Goal: Feedback & Contribution: Submit feedback/report problem

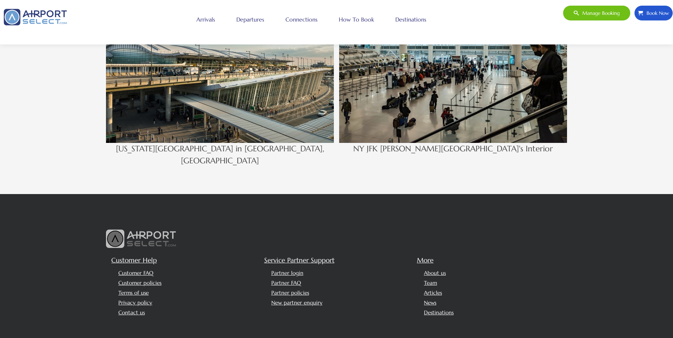
scroll to position [1091, 0]
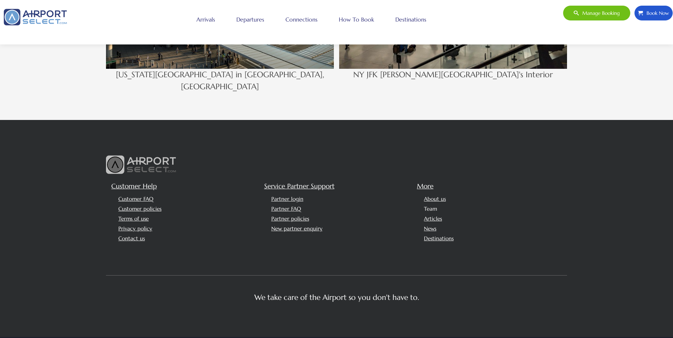
click at [435, 206] on link "Team" at bounding box center [430, 209] width 13 height 7
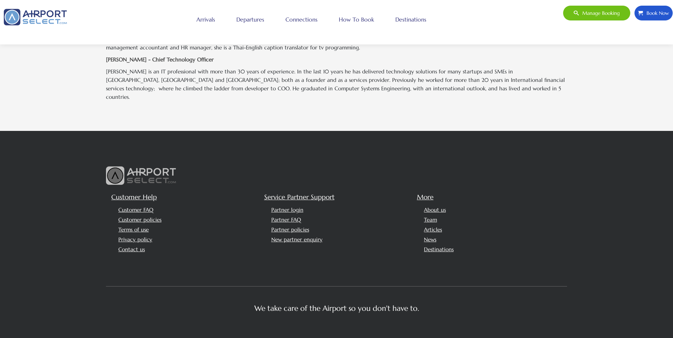
scroll to position [319, 0]
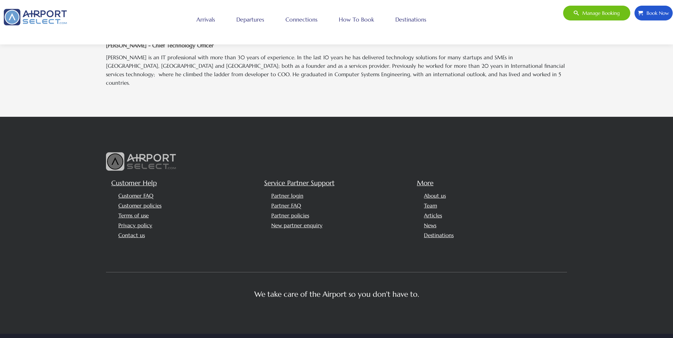
click at [212, 20] on link "Arrivals" at bounding box center [206, 20] width 22 height 18
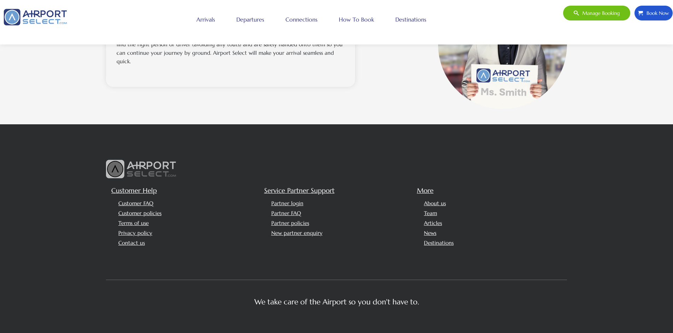
scroll to position [708, 0]
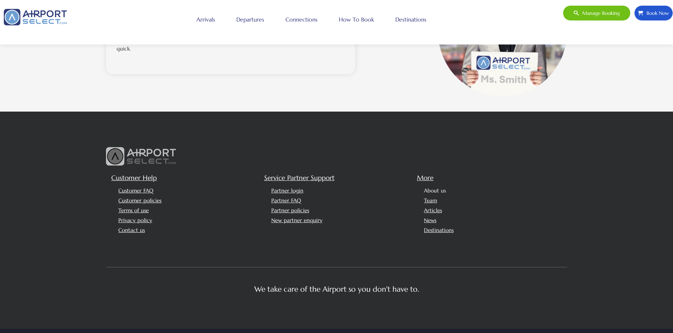
click at [439, 187] on link "About us" at bounding box center [435, 190] width 22 height 7
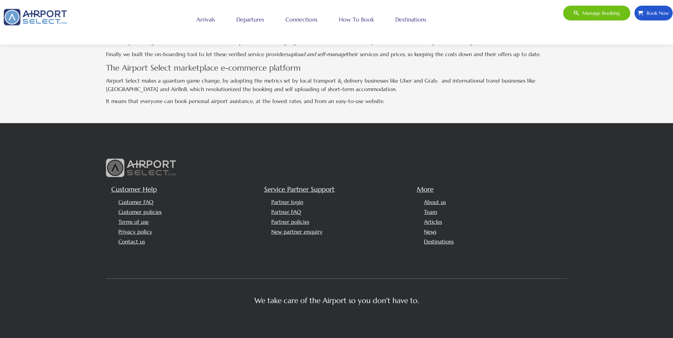
scroll to position [363, 0]
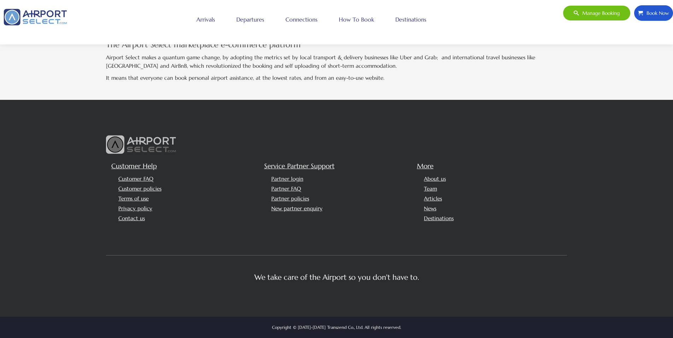
click at [664, 8] on span "Book Now" at bounding box center [656, 13] width 26 height 15
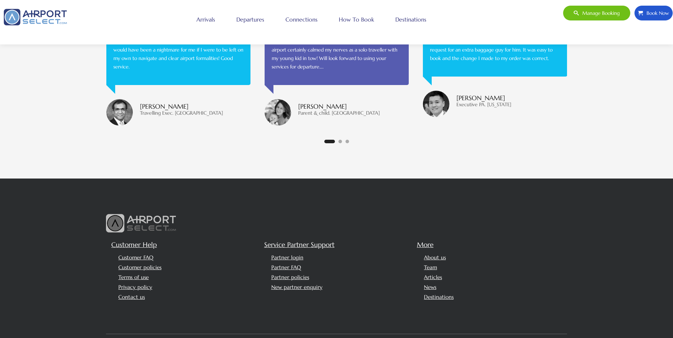
scroll to position [1634, 0]
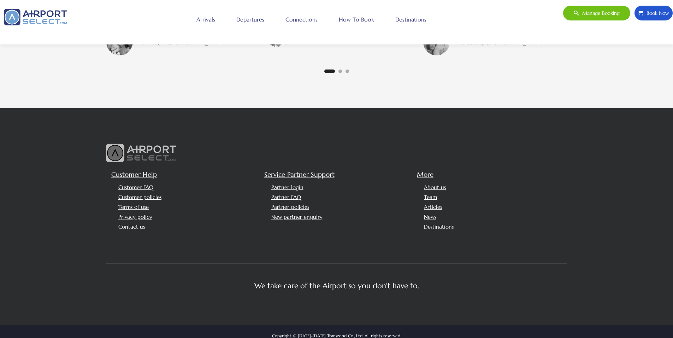
click at [132, 224] on link "Contact us" at bounding box center [131, 227] width 26 height 7
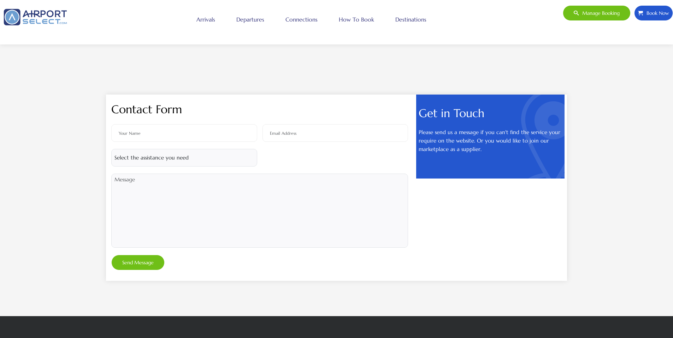
scroll to position [240, 0]
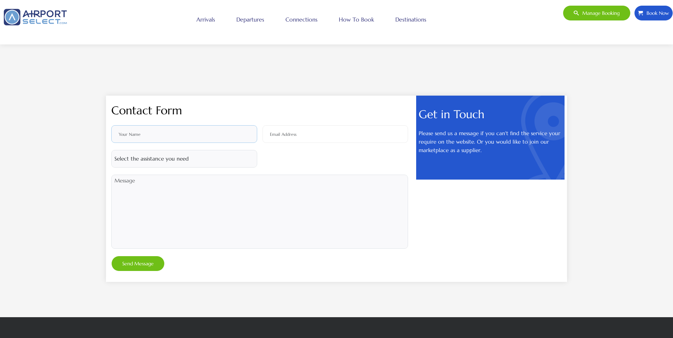
click at [182, 135] on input "text" at bounding box center [184, 134] width 146 height 18
type input "Swift VIP Services"
click at [326, 137] on input "email" at bounding box center [335, 134] width 146 height 18
type input "swiftvipservices@gmail.com"
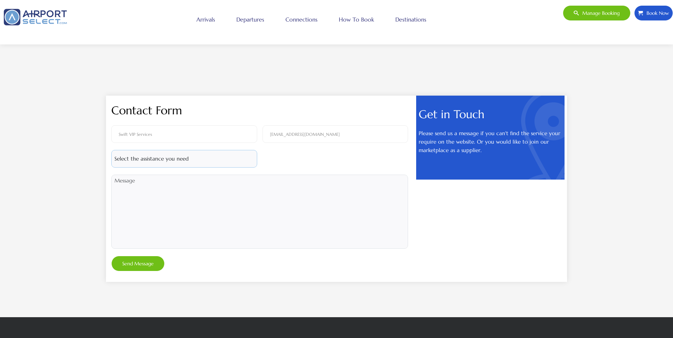
click at [210, 157] on select "Select the assistance you need Booking issue Website technical issue Price enqu…" at bounding box center [184, 159] width 146 height 18
select select "4"
click at [111, 150] on select "Select the assistance you need Booking issue Website technical issue Price enqu…" at bounding box center [184, 159] width 146 height 18
click at [198, 206] on textarea at bounding box center [259, 212] width 297 height 74
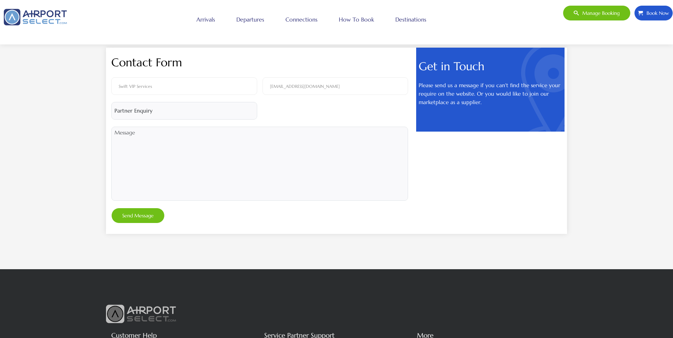
scroll to position [230, 0]
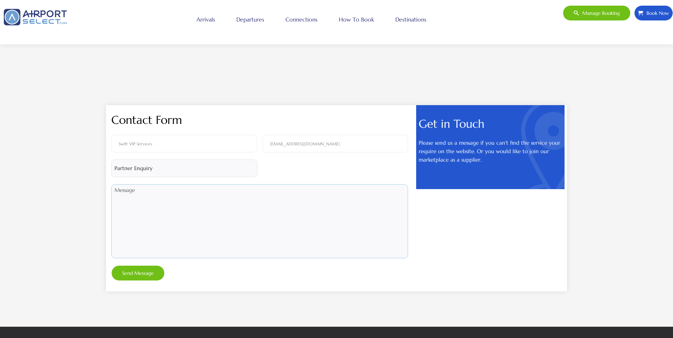
click at [156, 211] on textarea at bounding box center [259, 221] width 297 height 74
paste textarea "Dear [Recipient's Name], I hope you are doing well. My name is Alex Taherian, a…"
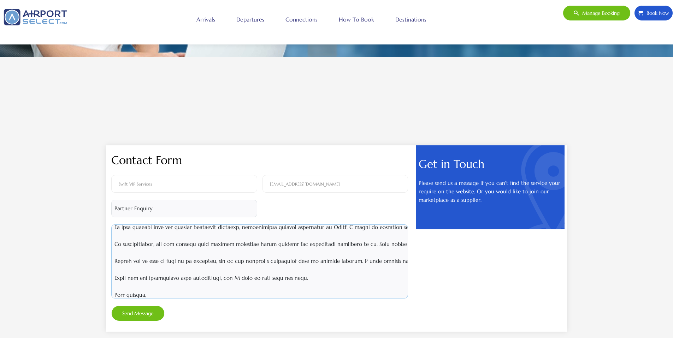
scroll to position [192, 0]
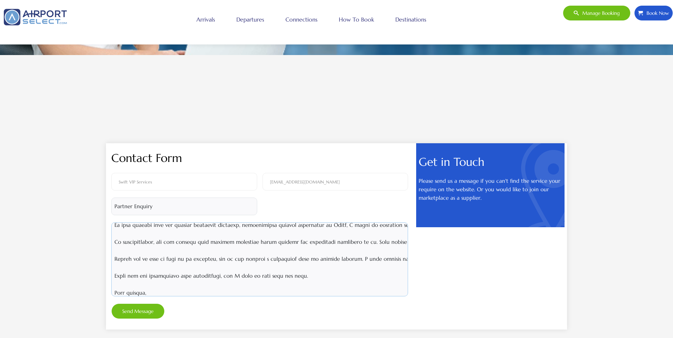
click at [185, 247] on textarea at bounding box center [259, 260] width 297 height 74
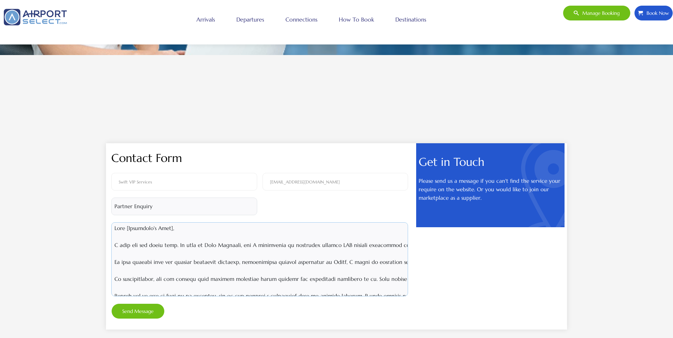
drag, startPoint x: 180, startPoint y: 229, endPoint x: 128, endPoint y: 226, distance: 52.4
click at [128, 226] on textarea at bounding box center [259, 260] width 297 height 74
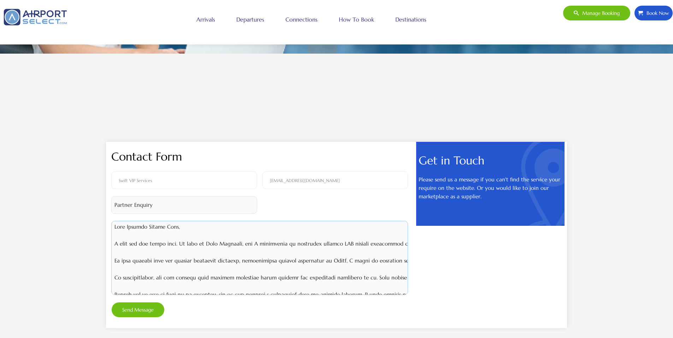
scroll to position [195, 0]
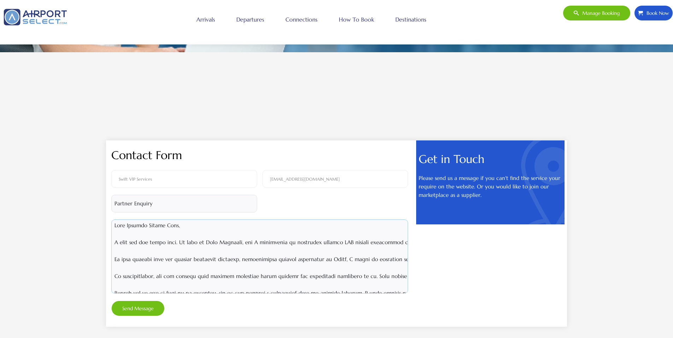
click at [240, 243] on textarea at bounding box center [259, 257] width 297 height 74
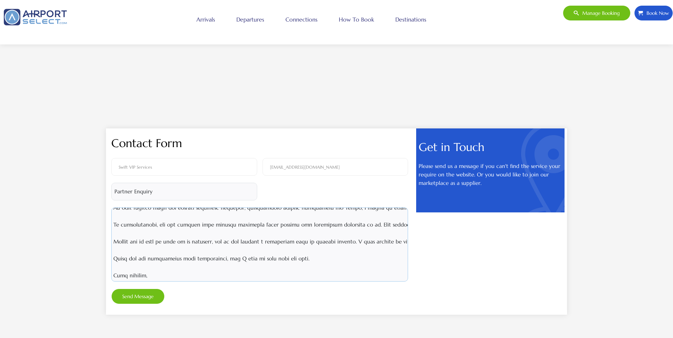
scroll to position [54, 1]
paste textarea "Swift VIP Services 📞 +33 7 44 52 66 41 📧 swiftvipservices@gmail.com 🌐 www.swift…"
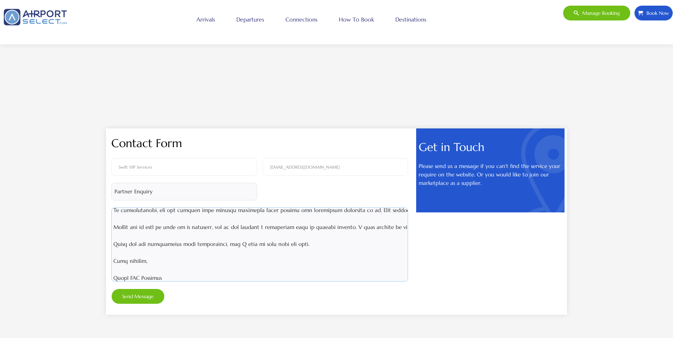
scroll to position [88, 1]
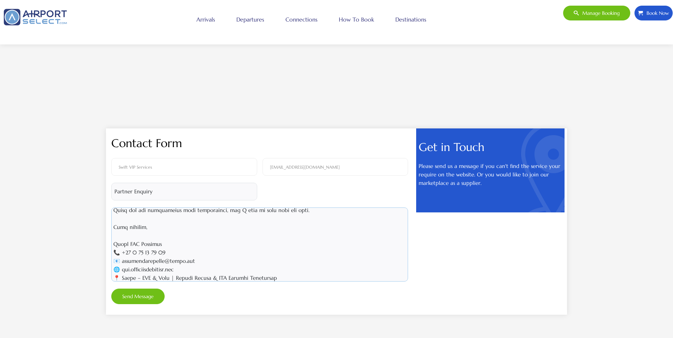
type textarea "Dear Airport Select Team, I hope you are doing well. My name is Alex Taherian t…"
click at [131, 299] on button "Send Message" at bounding box center [137, 297] width 53 height 16
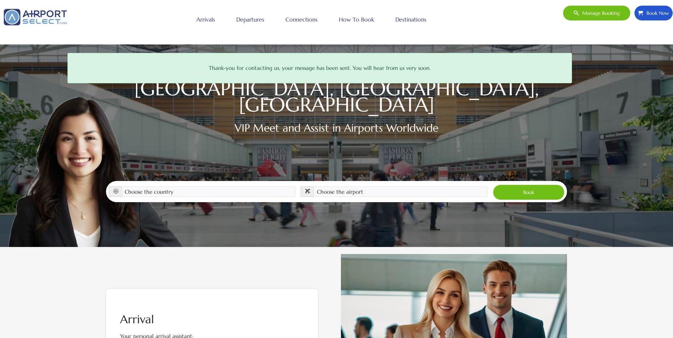
click at [408, 19] on link "Destinations" at bounding box center [411, 20] width 35 height 18
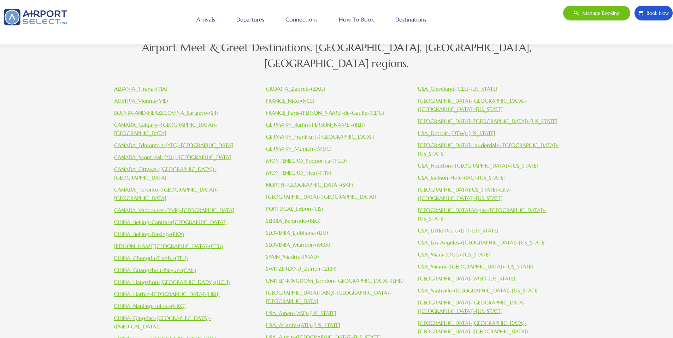
scroll to position [197, 0]
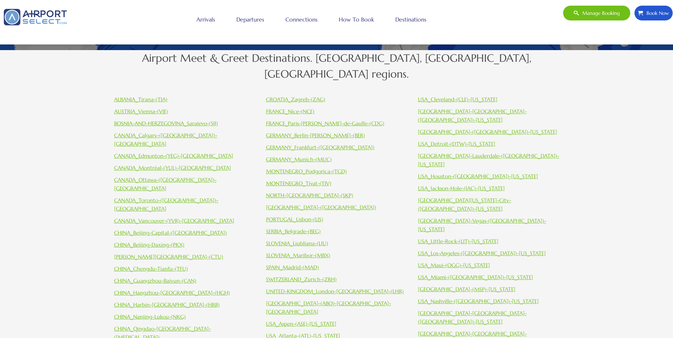
click at [330, 120] on link "FRANCE_Paris-[PERSON_NAME]-de-Gaulle-(CDG)" at bounding box center [325, 123] width 118 height 7
